Goal: Find specific page/section: Find specific page/section

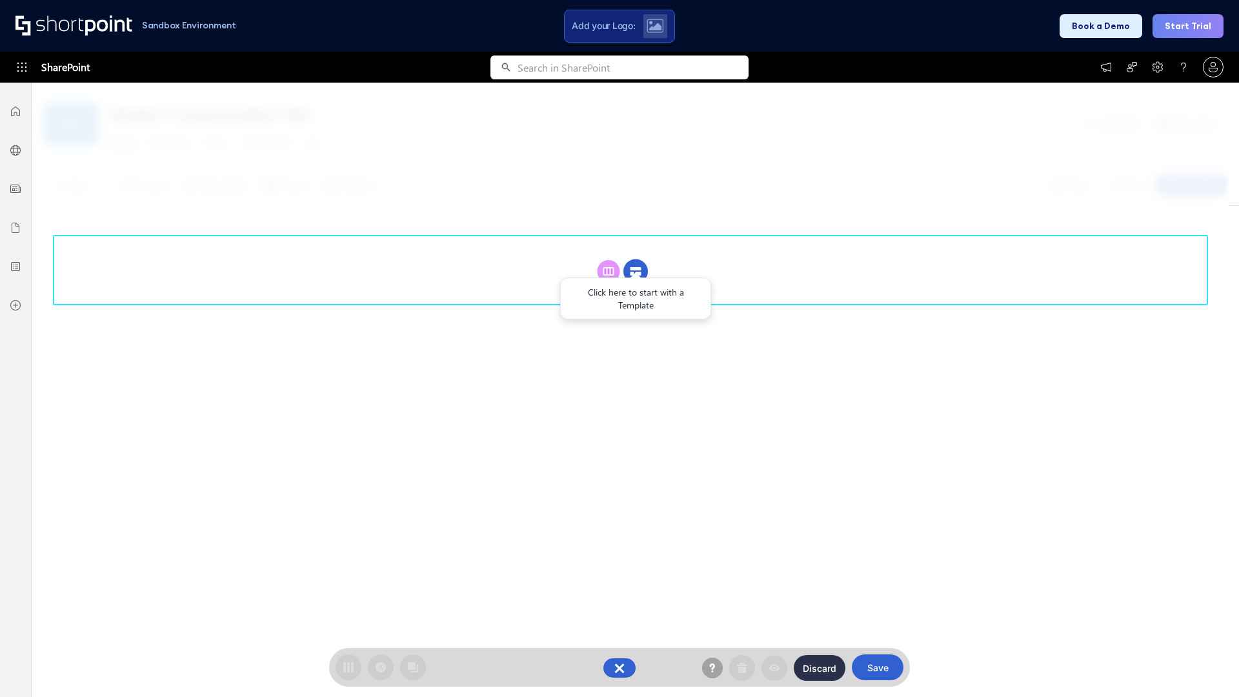
click at [635, 271] on circle at bounding box center [635, 271] width 25 height 25
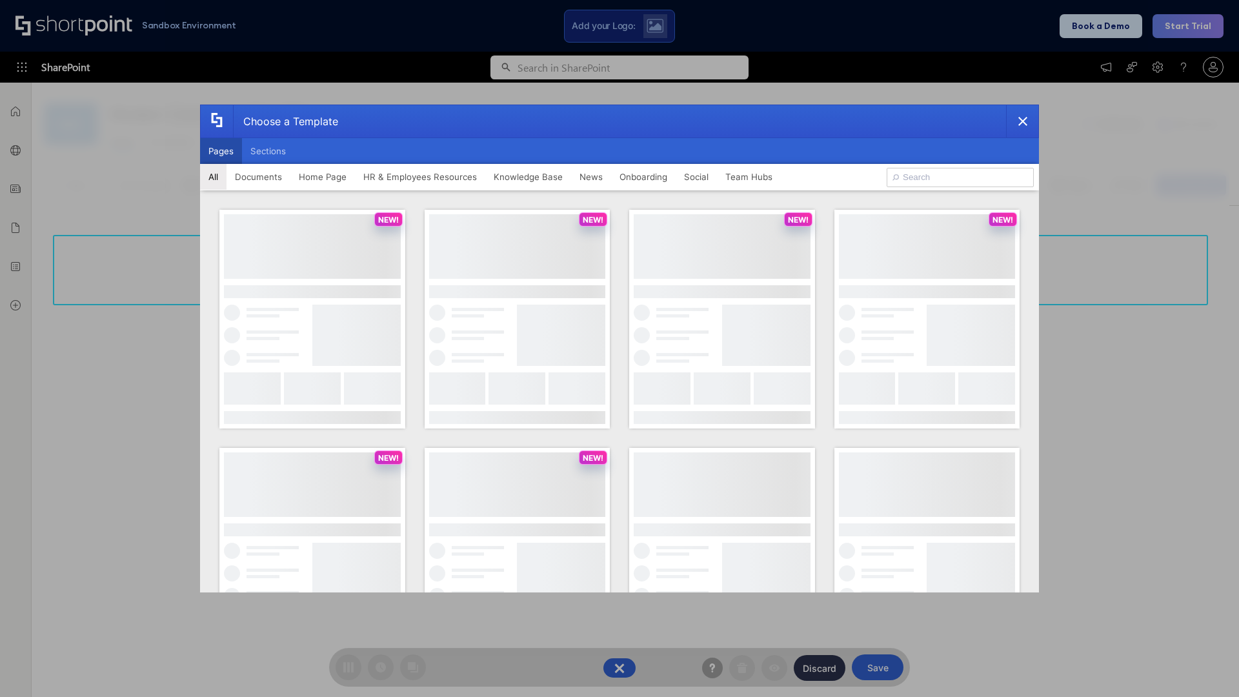
click at [221, 151] on button "Pages" at bounding box center [221, 151] width 42 height 26
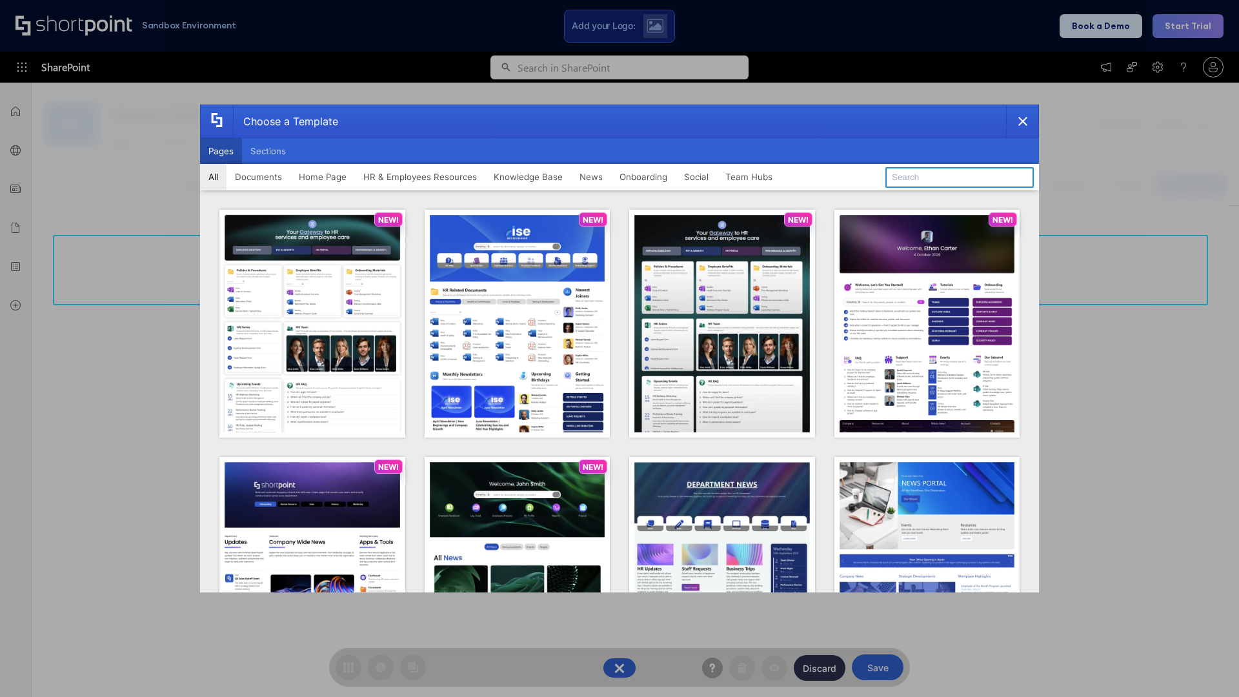
type input "HR 1"
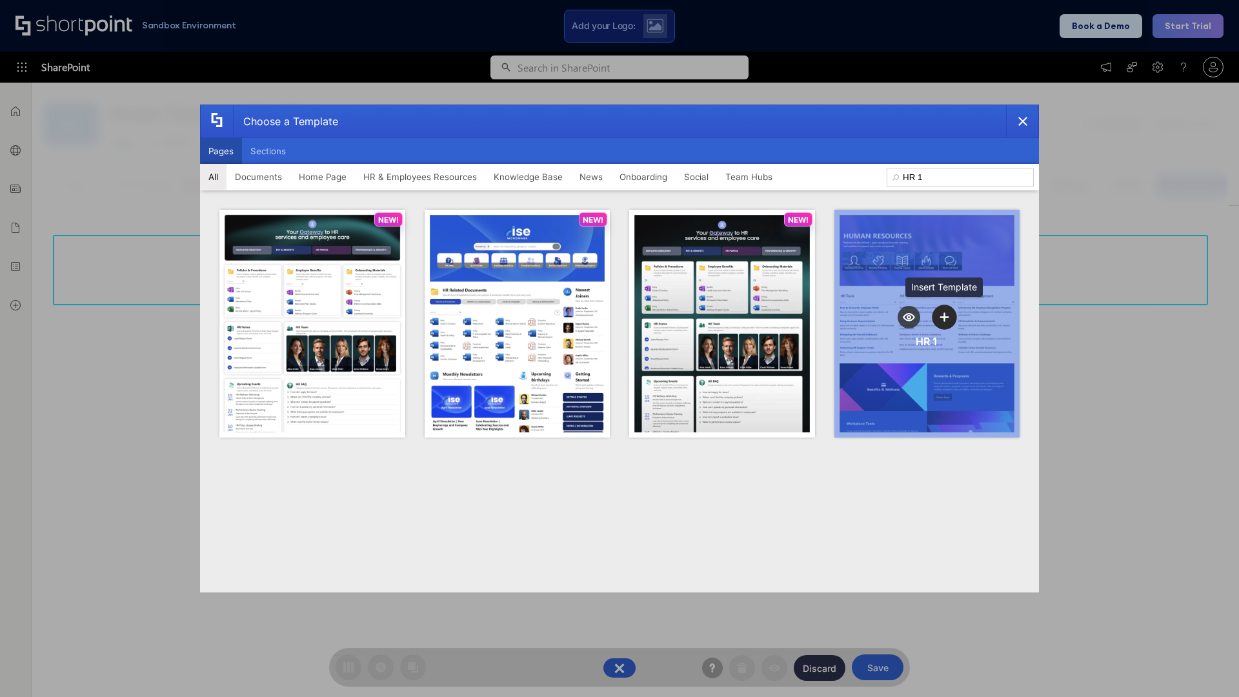
click at [944, 317] on icon "template selector" at bounding box center [944, 316] width 9 height 9
